Goal: Transaction & Acquisition: Book appointment/travel/reservation

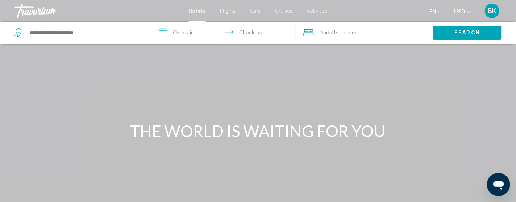
click at [253, 11] on span "Cars" at bounding box center [256, 11] width 11 height 6
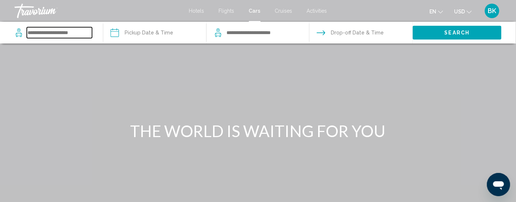
click at [57, 35] on input "Search widget" at bounding box center [59, 32] width 65 height 11
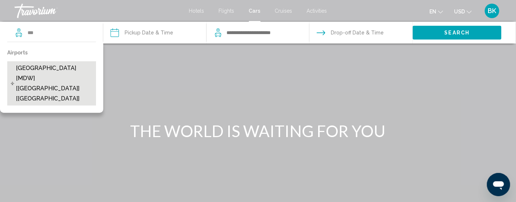
click at [46, 66] on span "[GEOGRAPHIC_DATA] [MDW] [[GEOGRAPHIC_DATA]] [[GEOGRAPHIC_DATA]]" at bounding box center [54, 83] width 77 height 41
type input "**********"
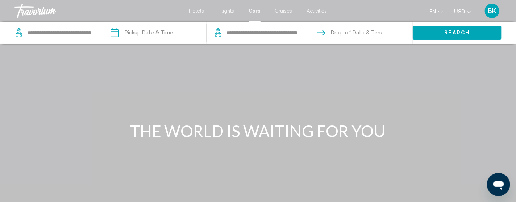
click at [153, 36] on input "Pickup date" at bounding box center [155, 34] width 106 height 24
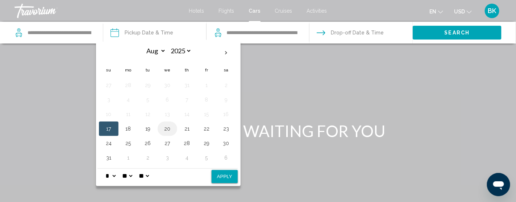
click at [164, 129] on button "20" at bounding box center [168, 129] width 12 height 10
click at [109, 144] on button "24" at bounding box center [109, 143] width 12 height 10
click at [169, 130] on button "20" at bounding box center [168, 129] width 12 height 10
click at [225, 176] on button "Apply" at bounding box center [225, 176] width 26 height 13
type input "**********"
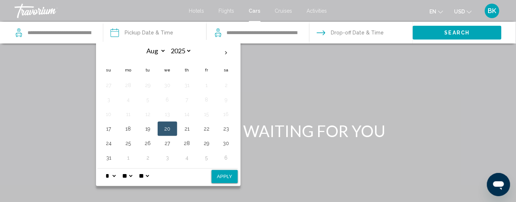
select select "*"
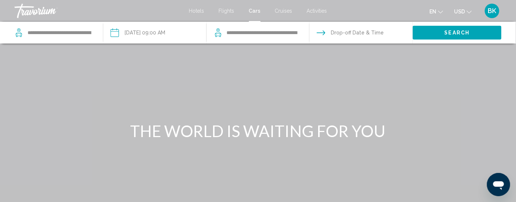
click at [345, 31] on input "Drop-off date" at bounding box center [361, 34] width 106 height 24
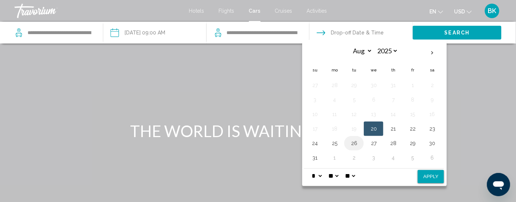
click at [355, 142] on button "26" at bounding box center [354, 143] width 12 height 10
click at [335, 143] on button "25" at bounding box center [335, 143] width 12 height 10
click at [347, 32] on input "Drop-off date" at bounding box center [361, 34] width 106 height 24
click at [425, 177] on button "Apply" at bounding box center [431, 176] width 26 height 13
type input "**********"
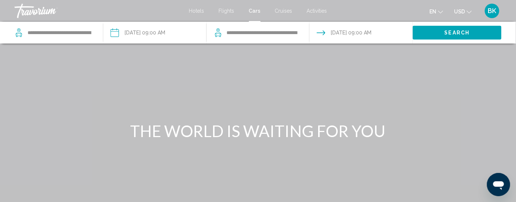
click at [432, 37] on button "Search" at bounding box center [457, 32] width 89 height 13
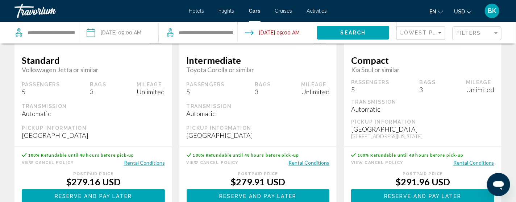
scroll to position [435, 0]
